Goal: Information Seeking & Learning: Learn about a topic

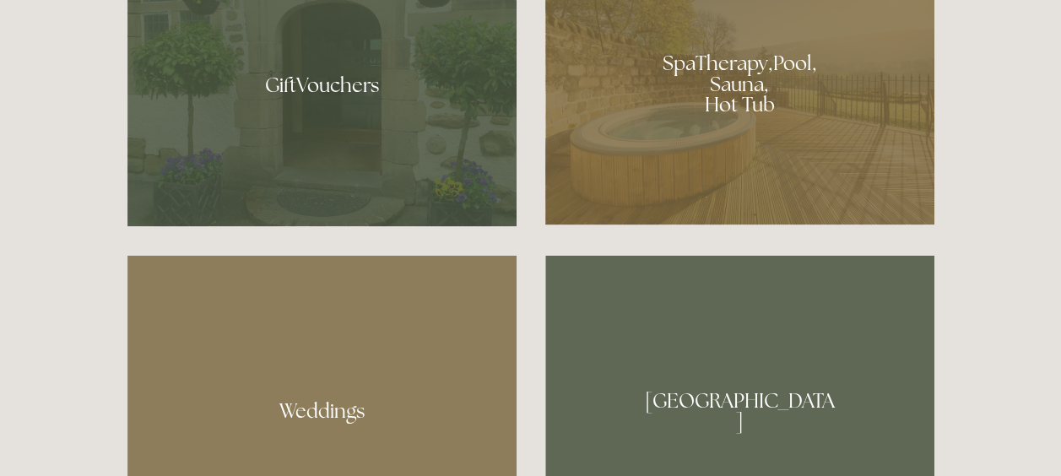
scroll to position [1285, 0]
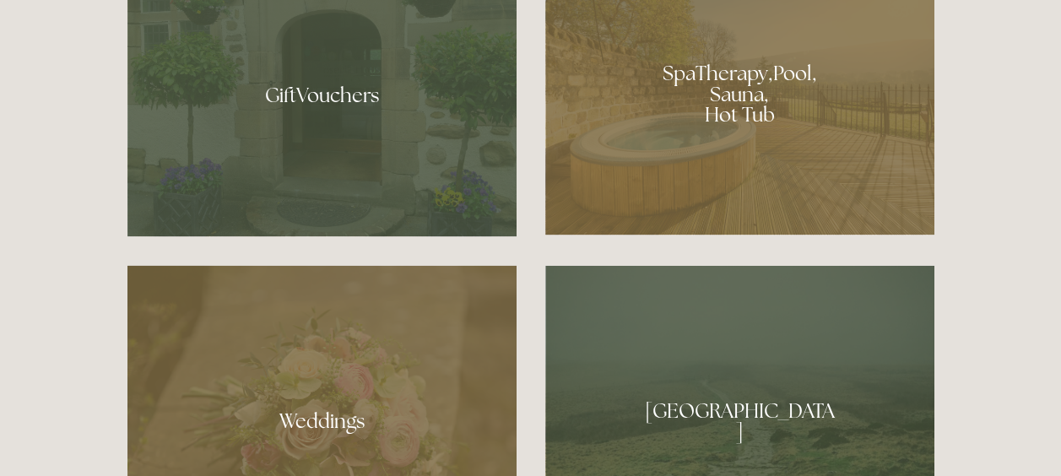
click at [753, 147] on div at bounding box center [739, 88] width 389 height 293
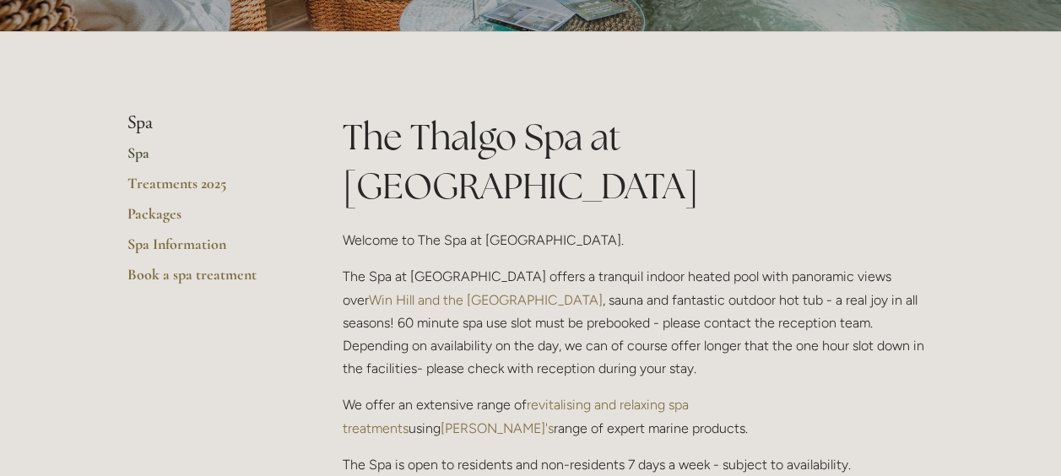
scroll to position [282, 0]
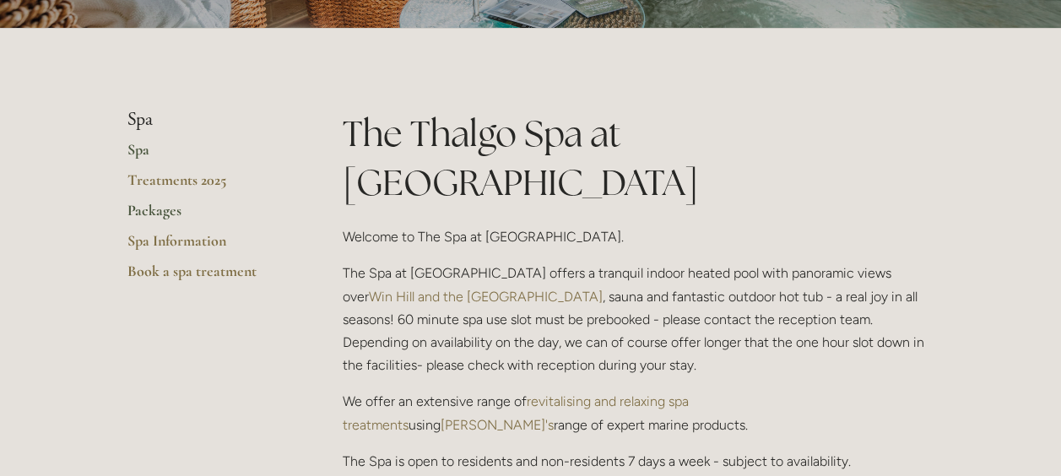
click at [146, 218] on link "Packages" at bounding box center [207, 216] width 161 height 30
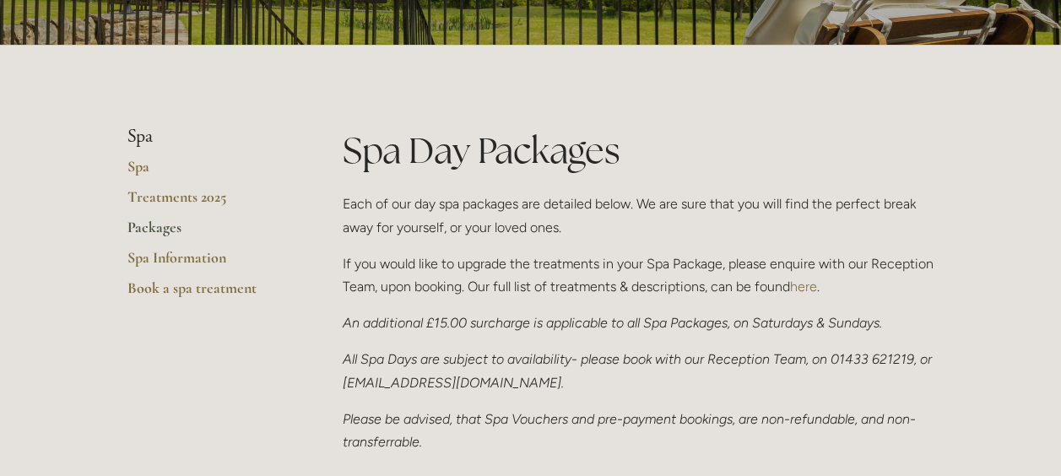
scroll to position [264, 0]
click at [145, 170] on link "Spa" at bounding box center [207, 173] width 161 height 30
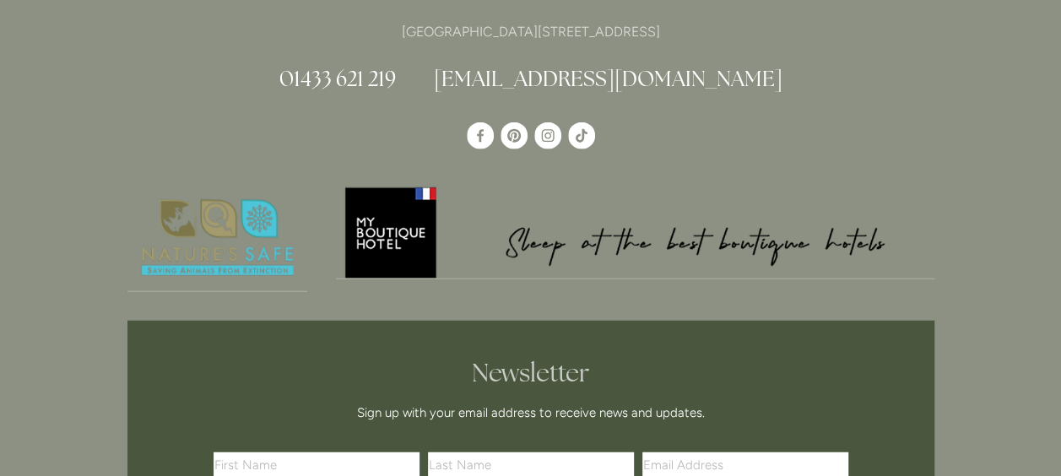
scroll to position [1986, 0]
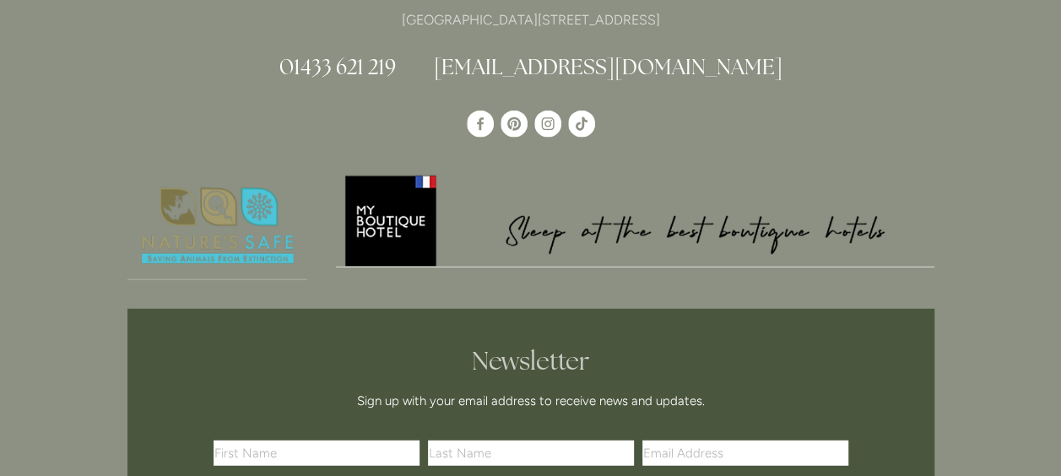
click at [795, 176] on img at bounding box center [635, 220] width 598 height 94
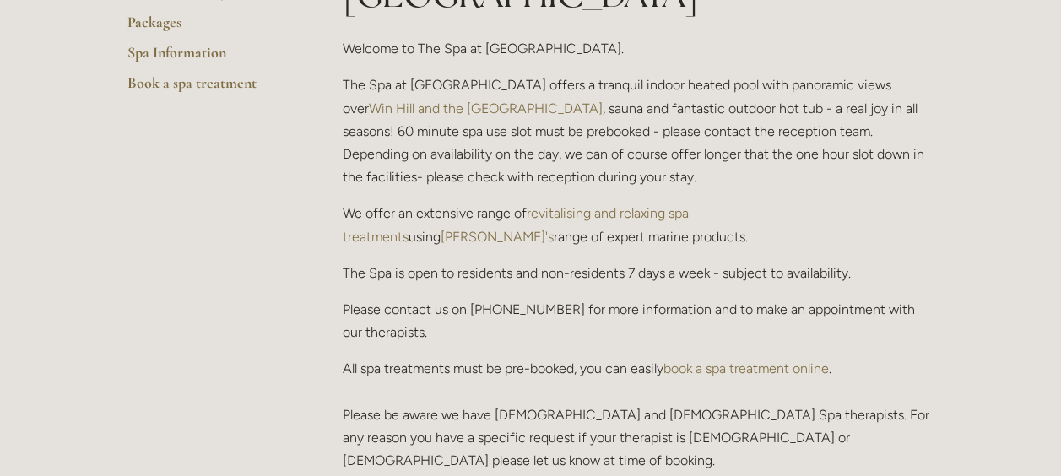
scroll to position [473, 0]
